Goal: Task Accomplishment & Management: Manage account settings

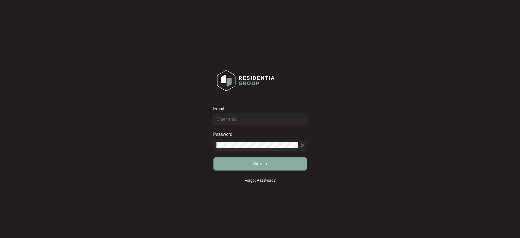
type input "[EMAIL_ADDRESS][DOMAIN_NAME]"
click at [256, 166] on span "Sign in" at bounding box center [260, 164] width 14 height 7
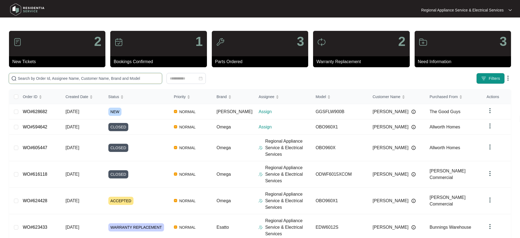
click at [58, 80] on input "text" at bounding box center [89, 78] width 142 height 6
type input "620434"
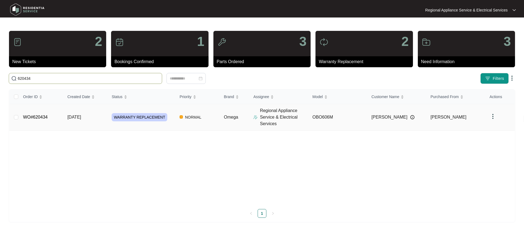
click at [59, 114] on td "WO#620434" at bounding box center [41, 117] width 44 height 26
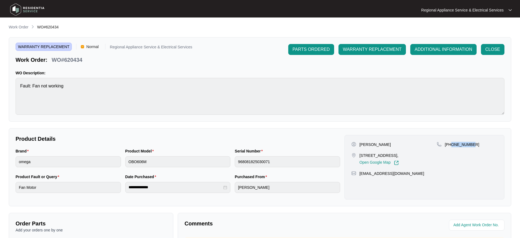
drag, startPoint x: 479, startPoint y: 144, endPoint x: 452, endPoint y: 145, distance: 27.9
click at [452, 145] on div "[PHONE_NUMBER]" at bounding box center [467, 144] width 61 height 5
copy p "404404109"
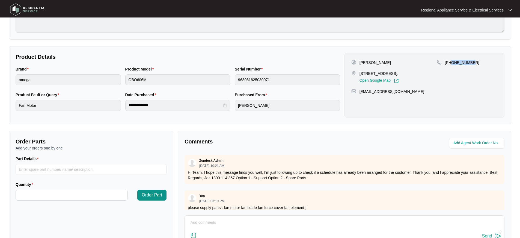
scroll to position [125, 0]
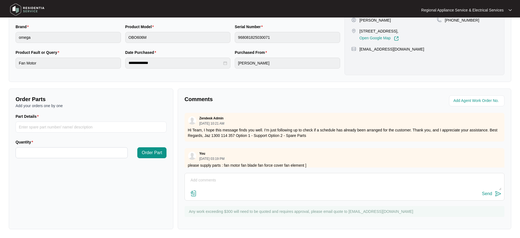
click at [262, 188] on textarea at bounding box center [345, 183] width 314 height 14
type textarea "C/OVER ARRIVED.. PLEASE CANCEL ANY PARTS ON ORDER FOR THIS JOB."
click at [484, 192] on div "Send" at bounding box center [487, 193] width 10 height 5
